Goal: Task Accomplishment & Management: Manage account settings

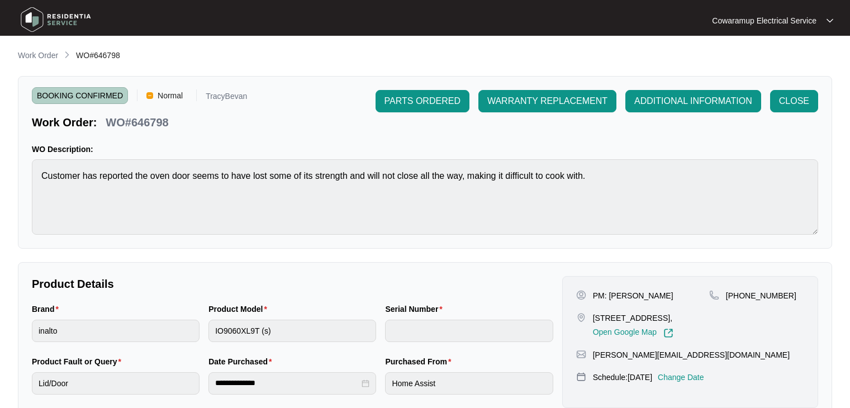
scroll to position [164, 0]
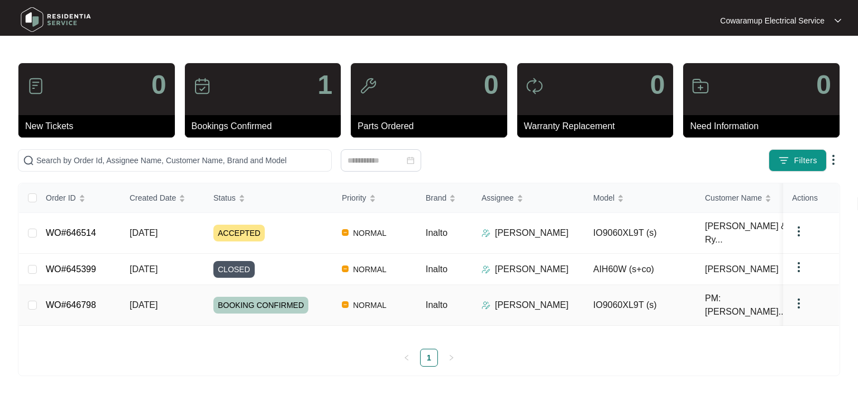
click at [83, 300] on link "WO#646798" at bounding box center [71, 305] width 50 height 10
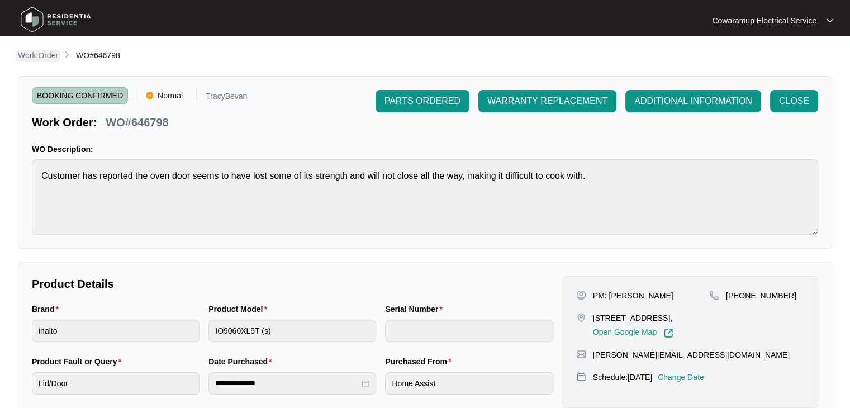
click at [46, 53] on p "Work Order" at bounding box center [38, 55] width 40 height 11
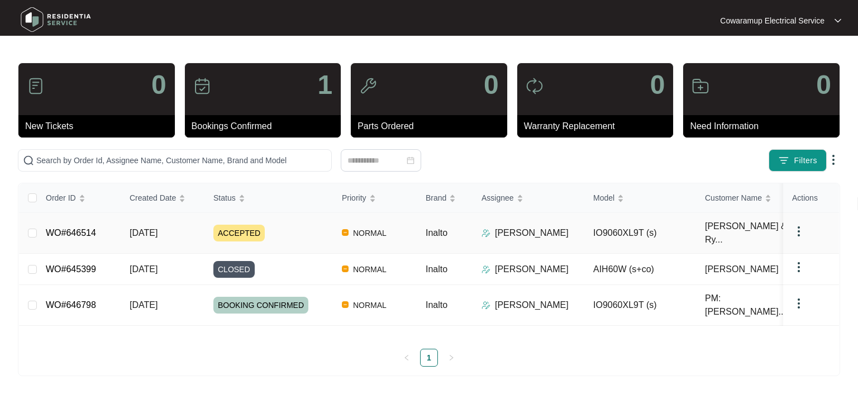
click at [83, 228] on link "WO#646514" at bounding box center [71, 233] width 50 height 10
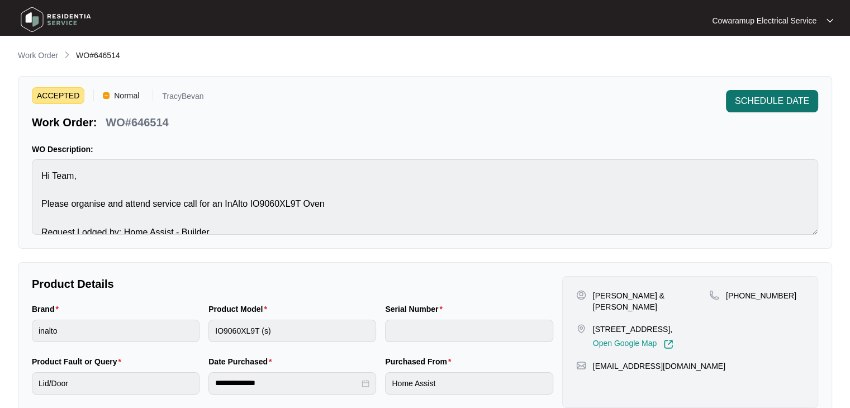
click at [771, 101] on span "SCHEDULE DATE" at bounding box center [772, 100] width 74 height 13
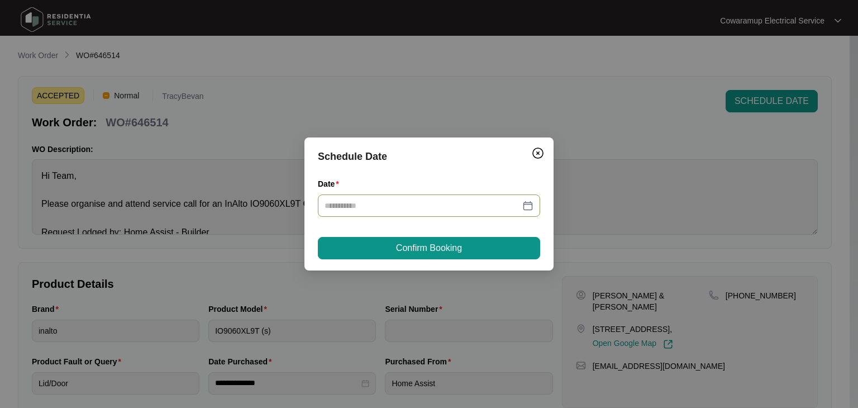
click at [528, 208] on div at bounding box center [429, 206] width 209 height 12
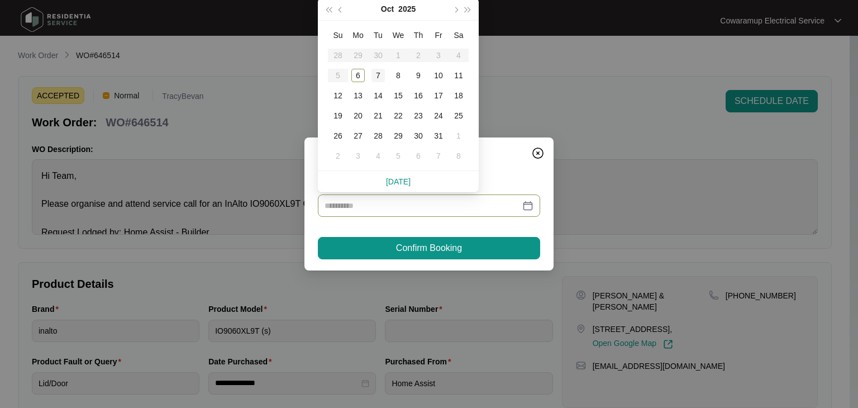
click at [378, 75] on div "7" at bounding box center [378, 75] width 13 height 13
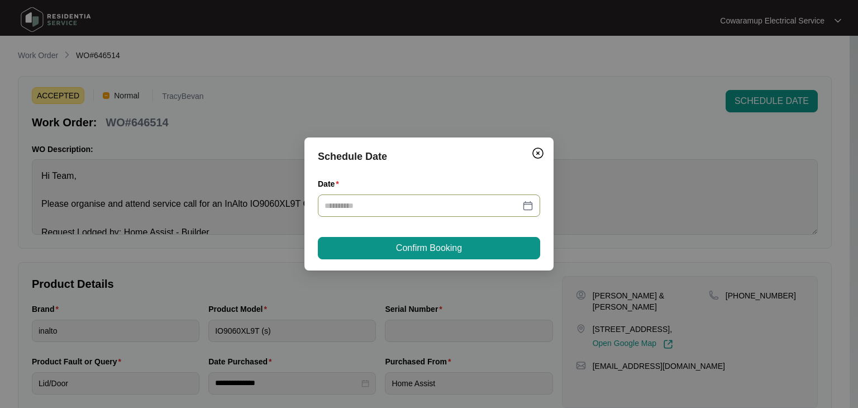
type input "**********"
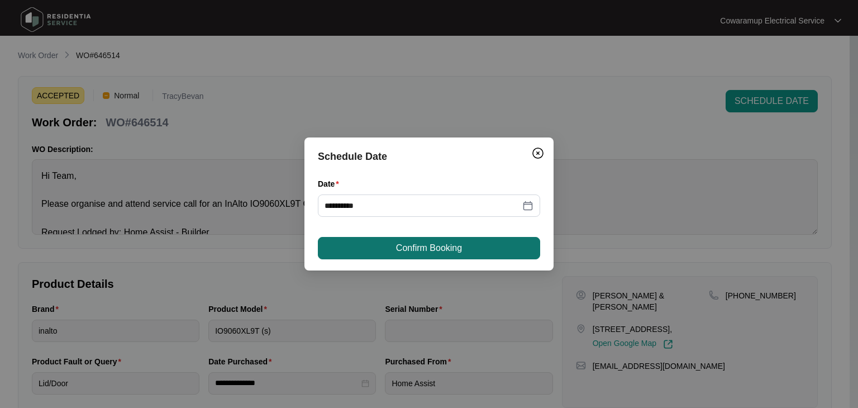
click at [430, 248] on span "Confirm Booking" at bounding box center [429, 247] width 66 height 13
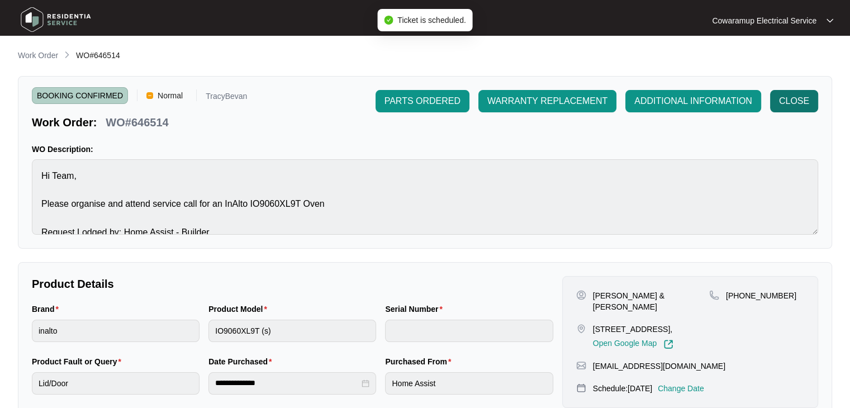
click at [791, 102] on span "CLOSE" at bounding box center [794, 100] width 30 height 13
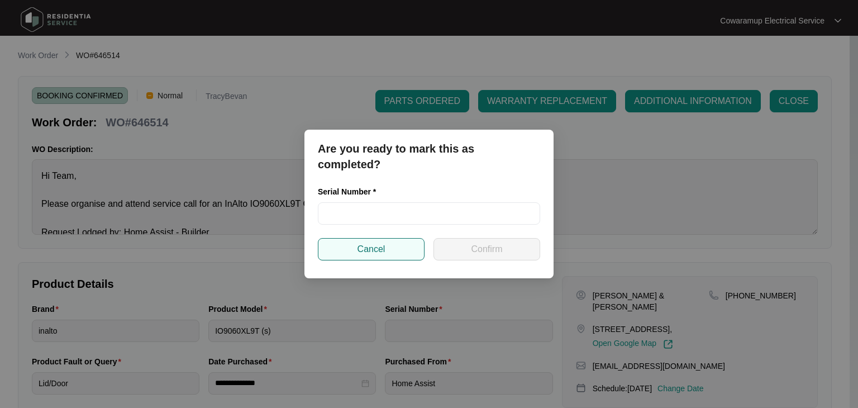
click at [376, 246] on span "Cancel" at bounding box center [372, 249] width 28 height 13
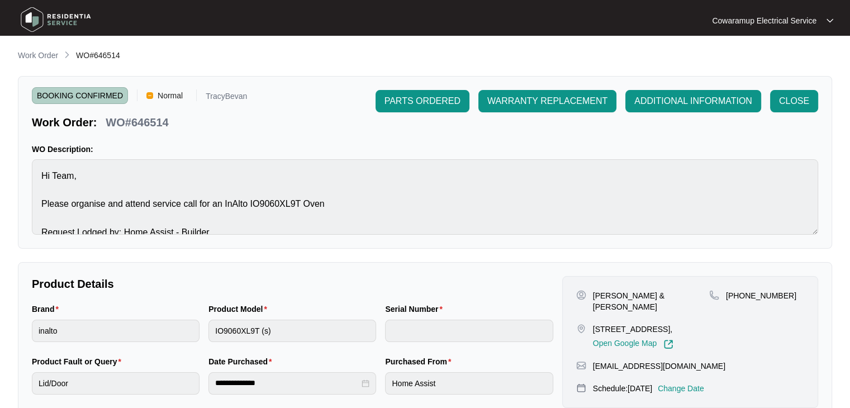
click at [776, 25] on p "Cowaramup Electrical Service" at bounding box center [764, 20] width 105 height 11
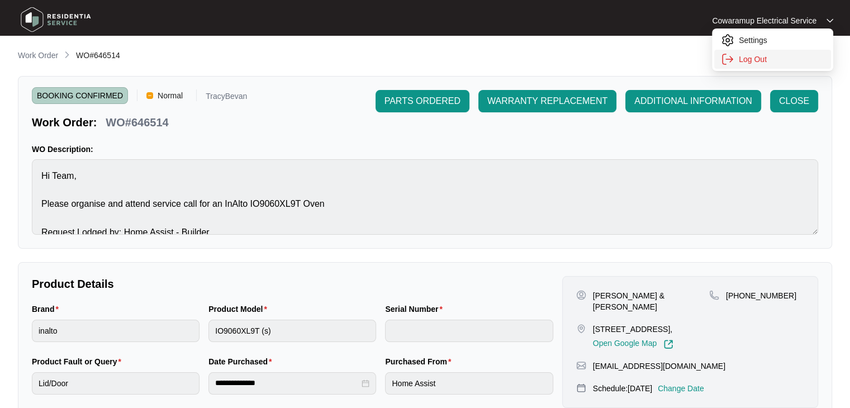
click at [743, 57] on p "Log Out" at bounding box center [782, 59] width 86 height 11
